Goal: Task Accomplishment & Management: Manage account settings

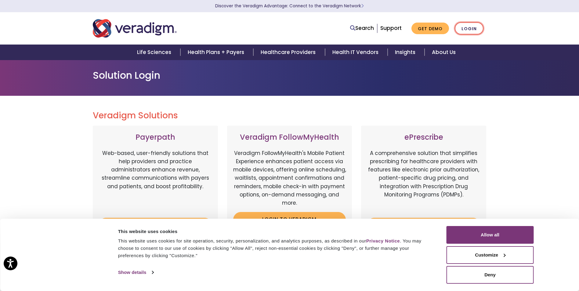
click at [470, 28] on link "Login" at bounding box center [469, 28] width 29 height 13
click at [471, 35] on link "Login" at bounding box center [469, 28] width 29 height 13
